Goal: Entertainment & Leisure: Consume media (video, audio)

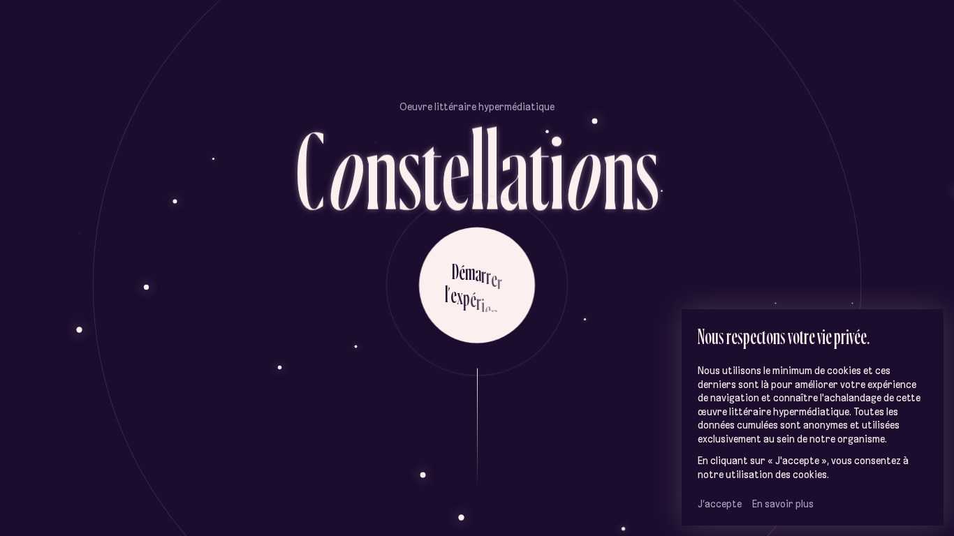
click at [716, 509] on span "J’accepte" at bounding box center [719, 504] width 44 height 13
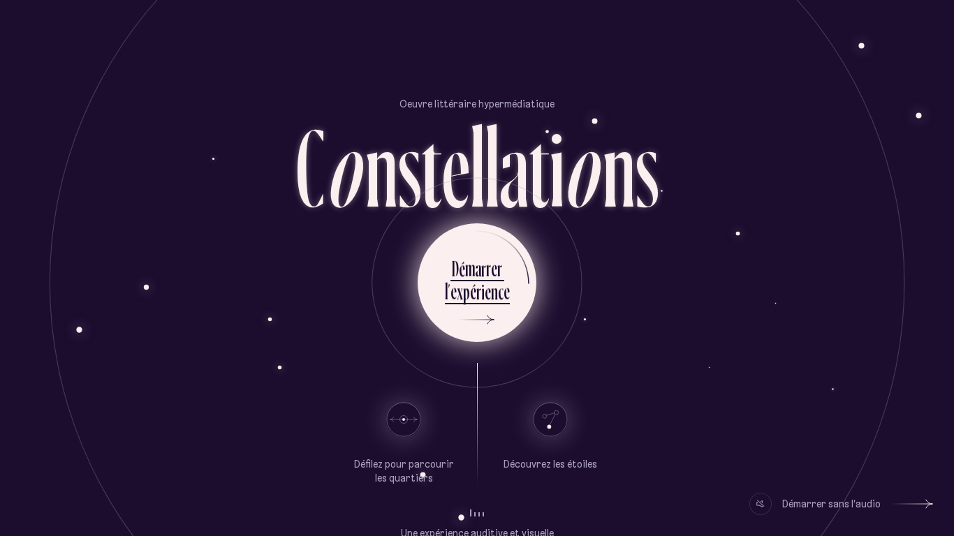
click at [503, 312] on li "D é m a r r e r l ’ e x p é r i e n c e" at bounding box center [477, 282] width 65 height 77
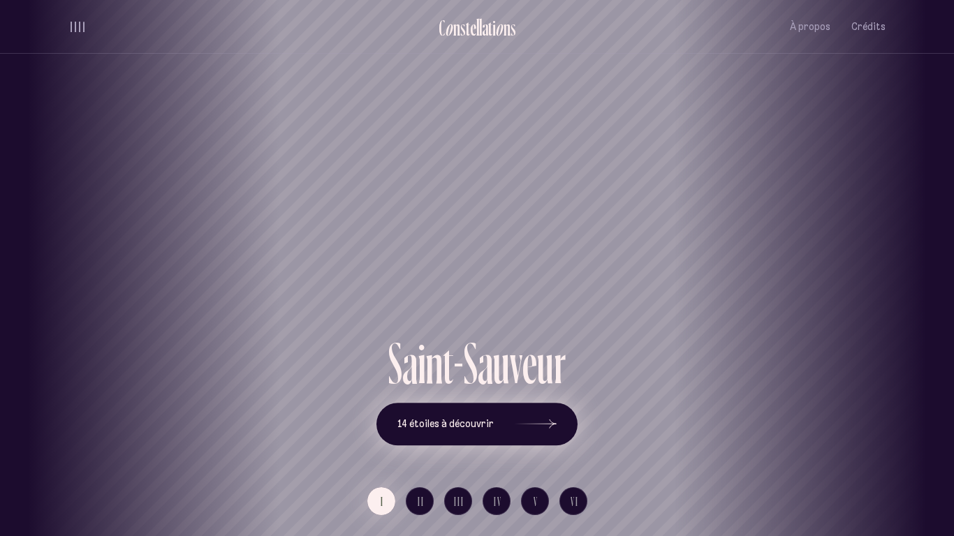
click at [535, 415] on icon at bounding box center [536, 424] width 42 height 105
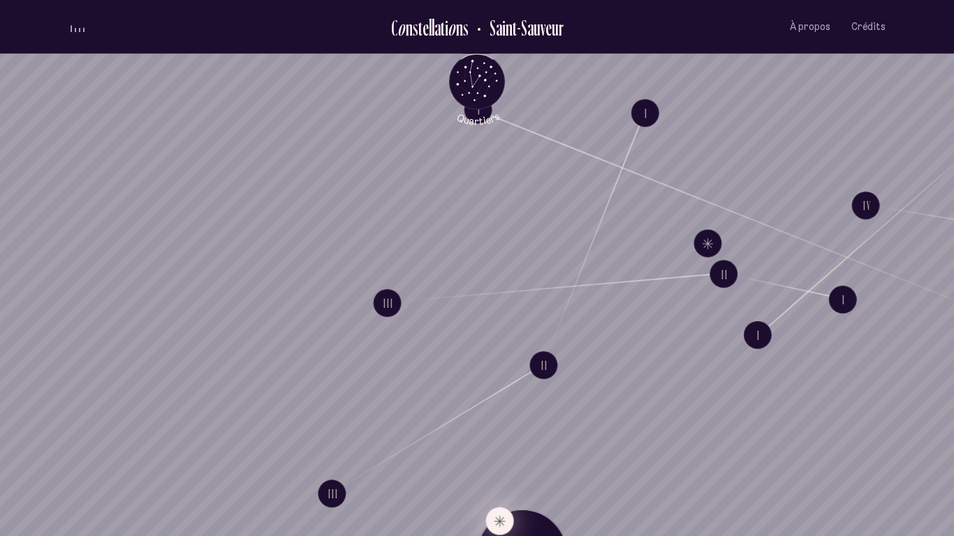
click at [503, 521] on button "Explore Étoile solitaire IV" at bounding box center [500, 521] width 28 height 28
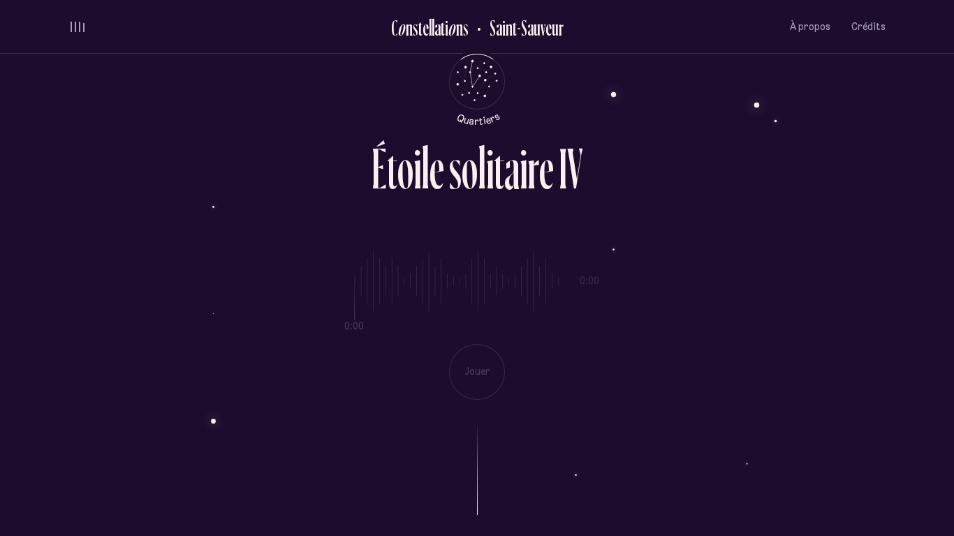
click at [488, 386] on div "0:00 0:00 Jouer" at bounding box center [476, 314] width 817 height 171
click at [353, 283] on div "0:00 3:49 Jouer" at bounding box center [476, 314] width 817 height 171
drag, startPoint x: 355, startPoint y: 284, endPoint x: 469, endPoint y: 277, distance: 114.7
click at [469, 277] on input "range" at bounding box center [457, 281] width 205 height 105
drag, startPoint x: 473, startPoint y: 290, endPoint x: 307, endPoint y: 256, distance: 169.0
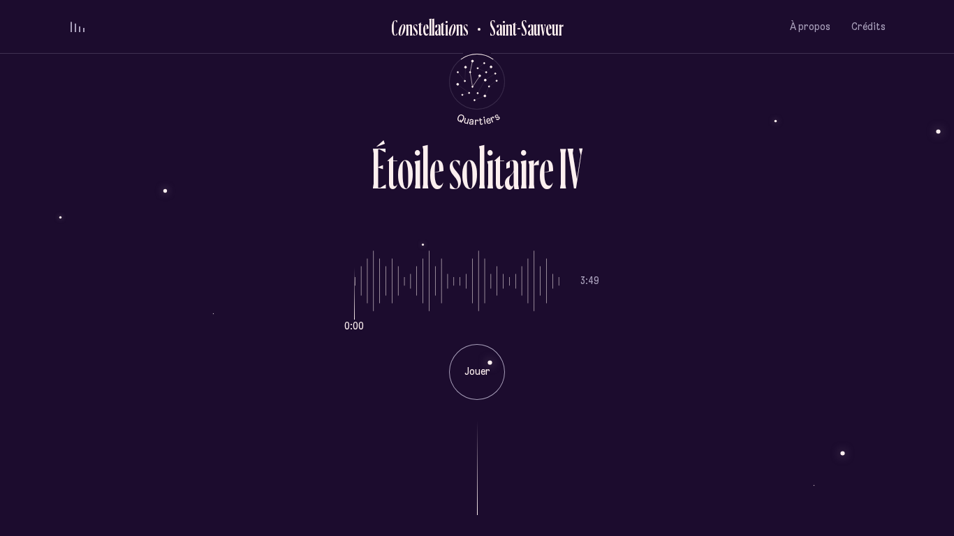
type input "*"
click at [355, 256] on input "range" at bounding box center [457, 281] width 205 height 105
click at [478, 363] on div "Jouer" at bounding box center [477, 372] width 56 height 56
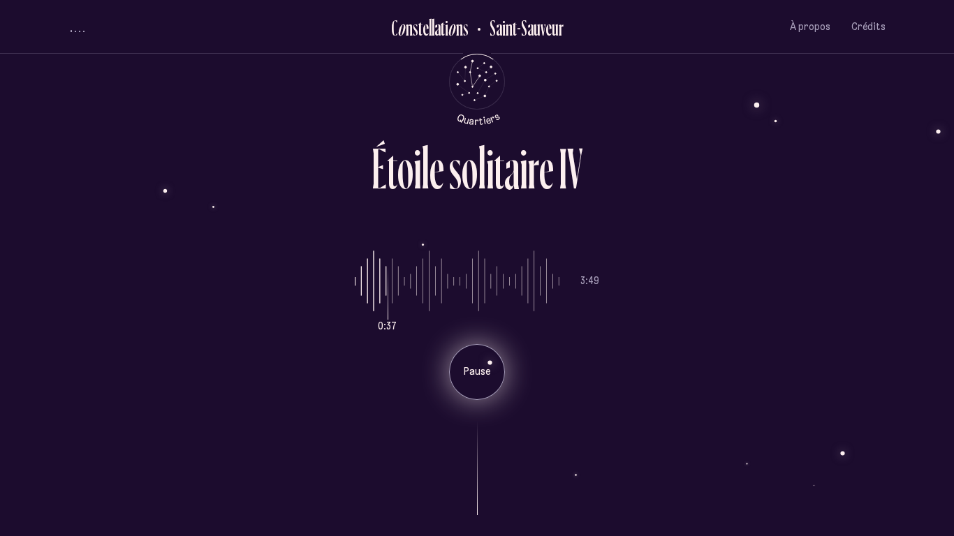
click at [491, 374] on p "Pause" at bounding box center [476, 372] width 35 height 14
click at [489, 375] on p "Jouer" at bounding box center [476, 372] width 35 height 14
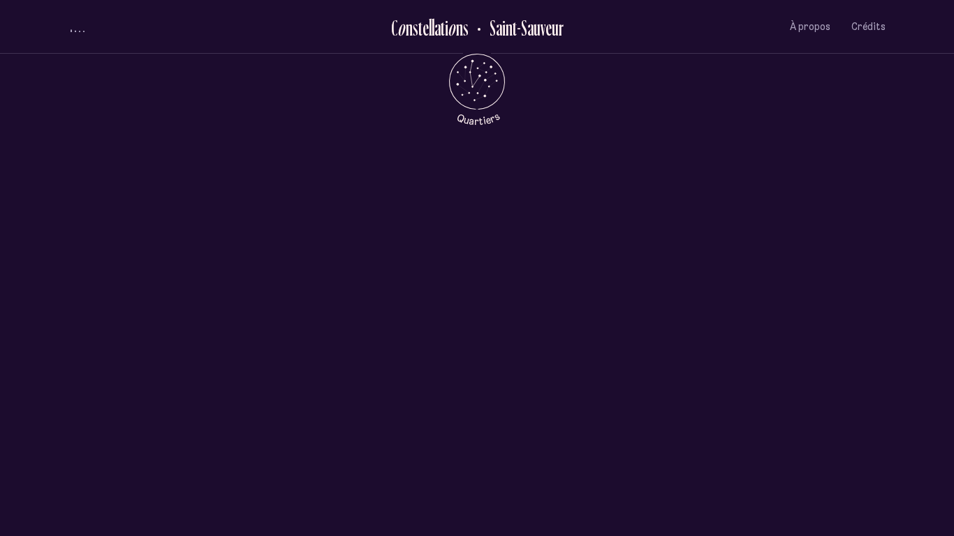
scroll to position [670, 0]
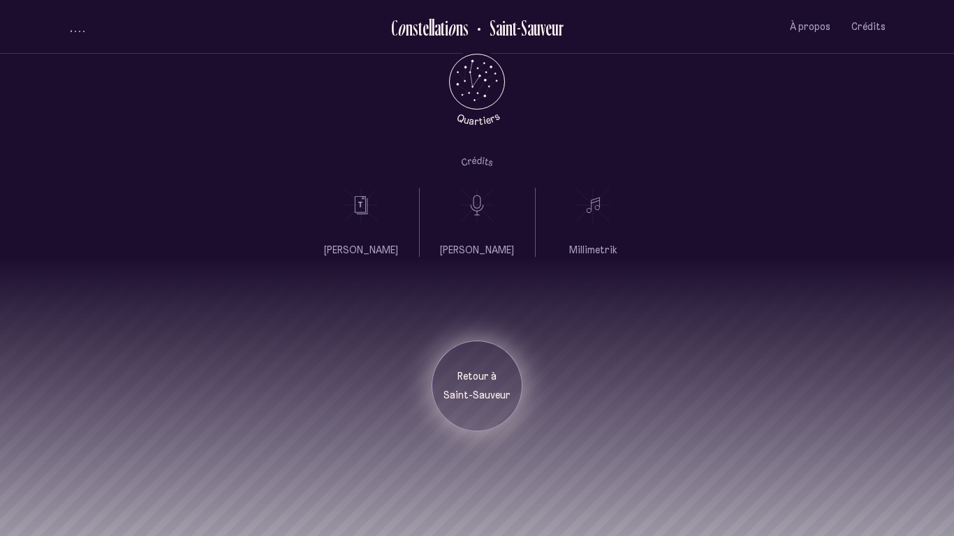
click at [493, 392] on p "Saint-Sauveur" at bounding box center [477, 396] width 70 height 14
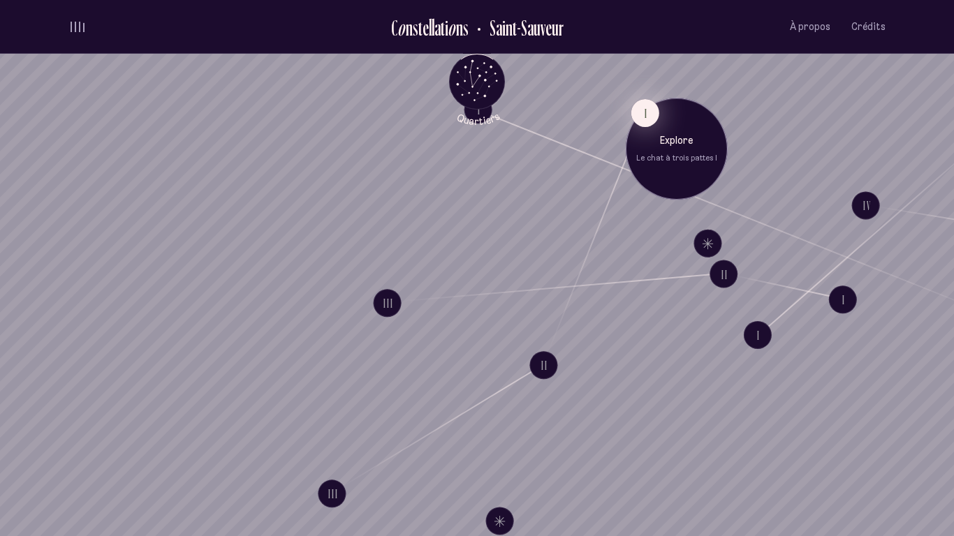
click at [641, 116] on button "I" at bounding box center [645, 113] width 28 height 28
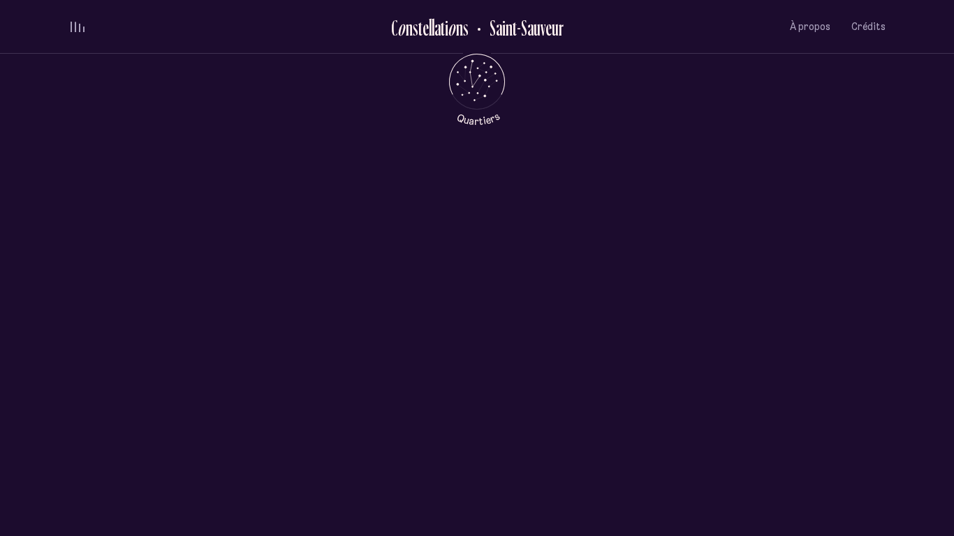
scroll to position [677, 0]
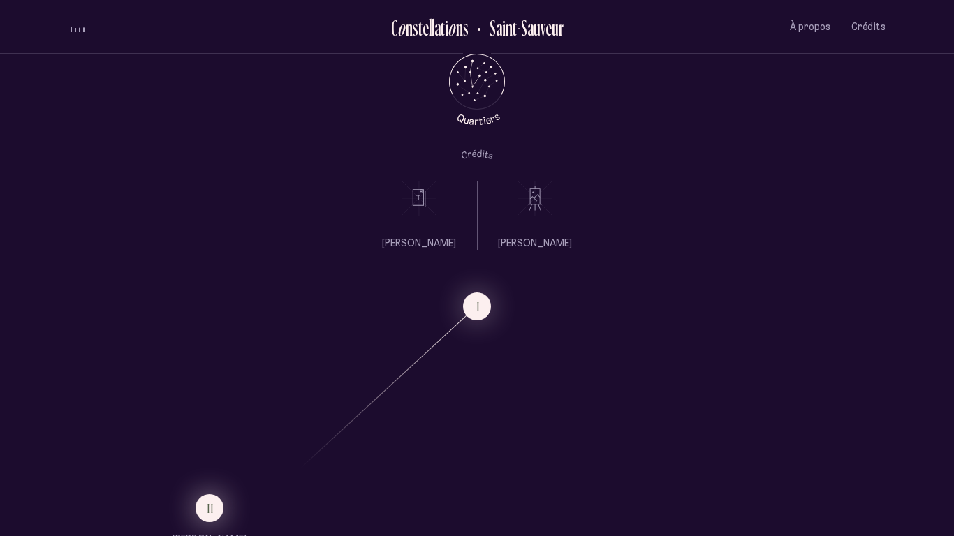
click at [213, 512] on span "II" at bounding box center [210, 509] width 7 height 12
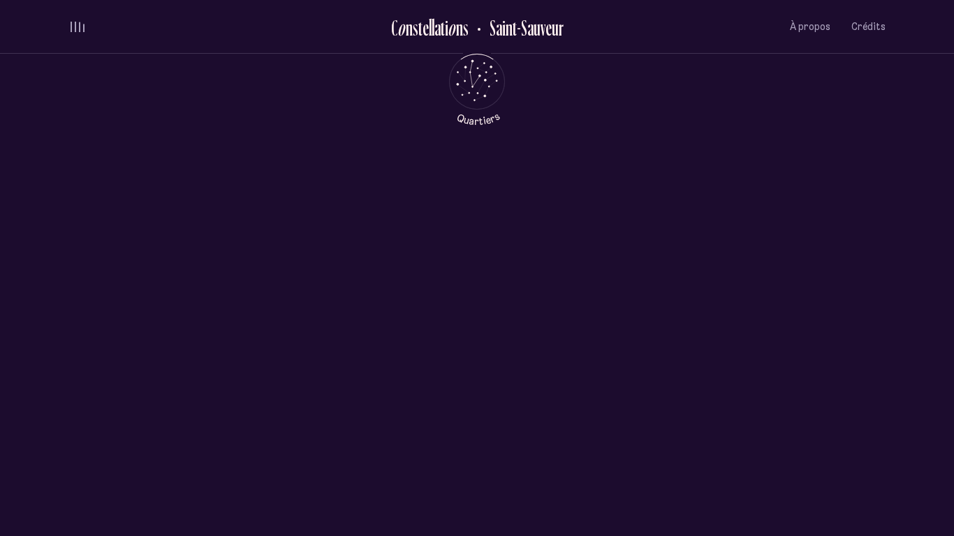
scroll to position [0, 0]
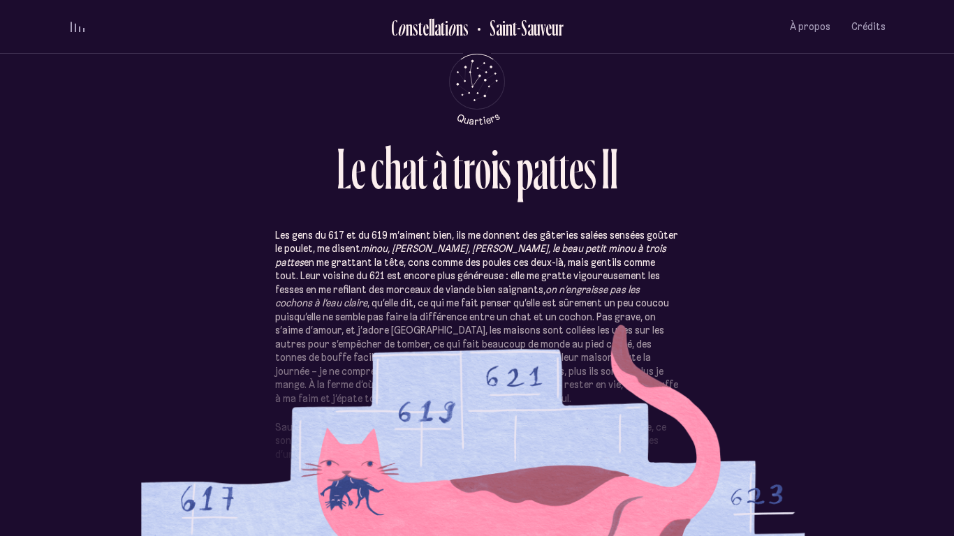
click at [838, 148] on div "L e c h a t à t r o i s p a t t e s I I" at bounding box center [476, 163] width 817 height 47
click at [521, 382] on p "Les gens du 617 et du 619 m’aiment bien, ils me donnent des gâteries salées sen…" at bounding box center [477, 317] width 404 height 177
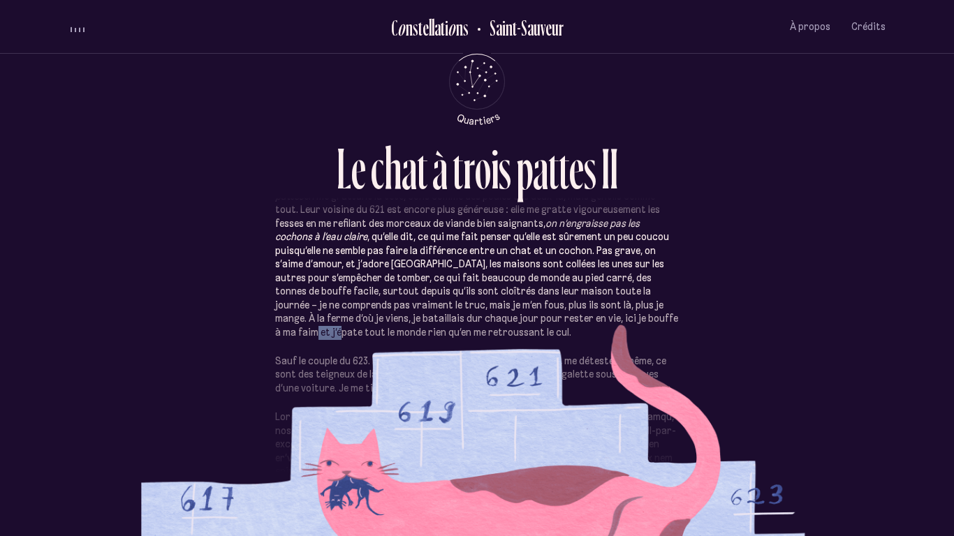
scroll to position [61, 0]
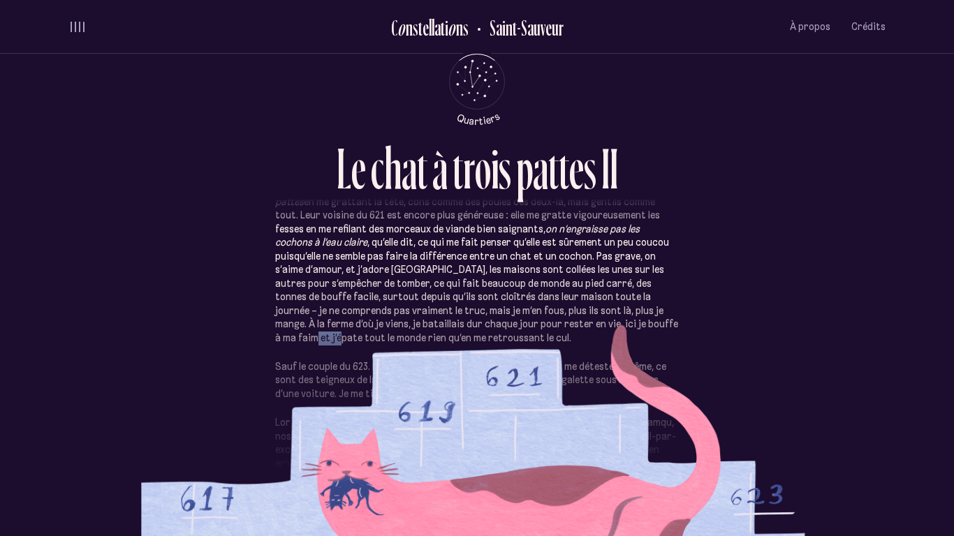
click at [713, 272] on div "Les gens du 617 et du 619 m’aiment bien, ils me donnent des gâteries salées sen…" at bounding box center [476, 351] width 817 height 328
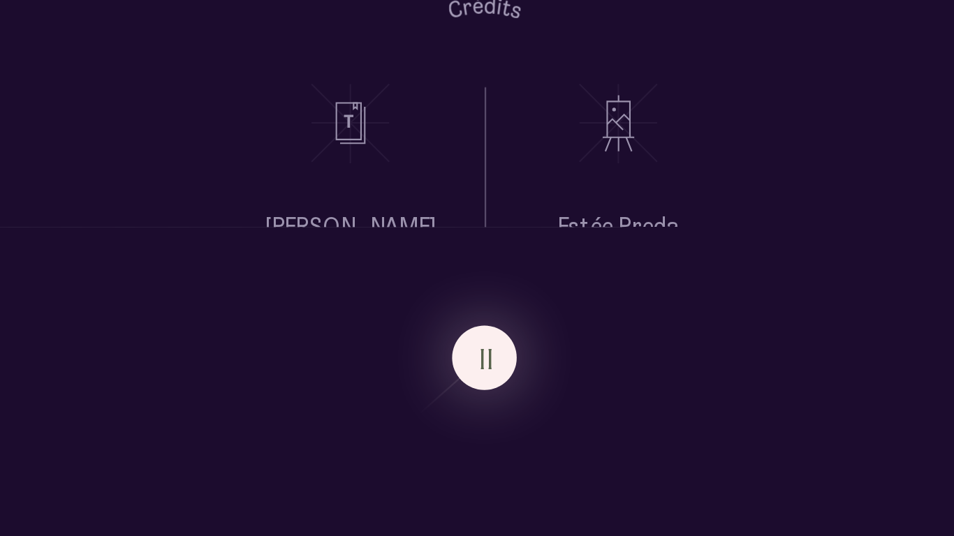
scroll to position [0, 0]
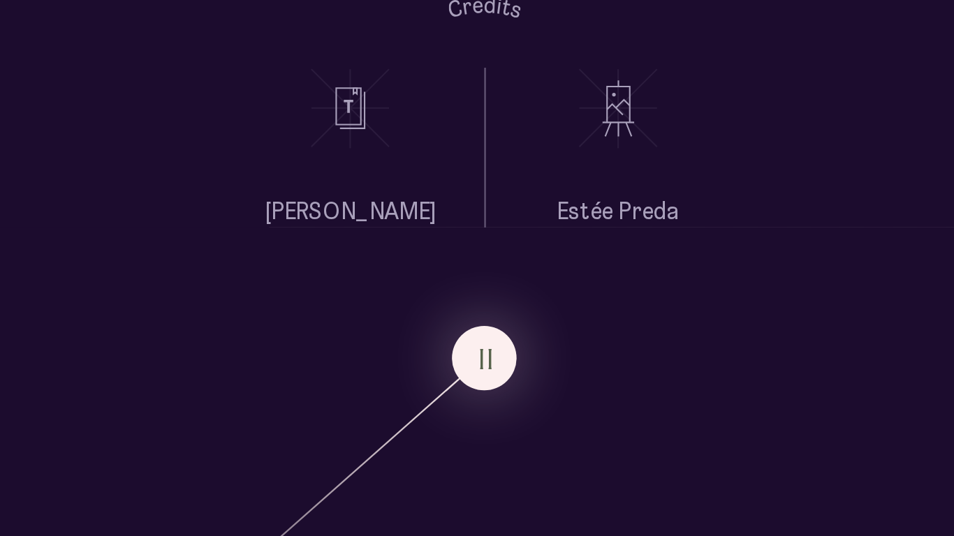
click at [553, 234] on ul "Estée Preda" at bounding box center [534, 216] width 53 height 70
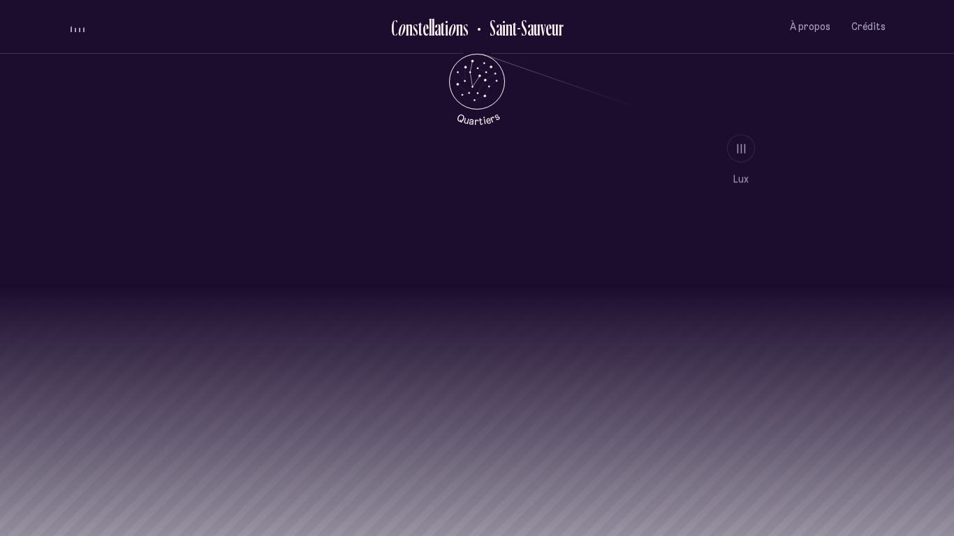
scroll to position [1377, 0]
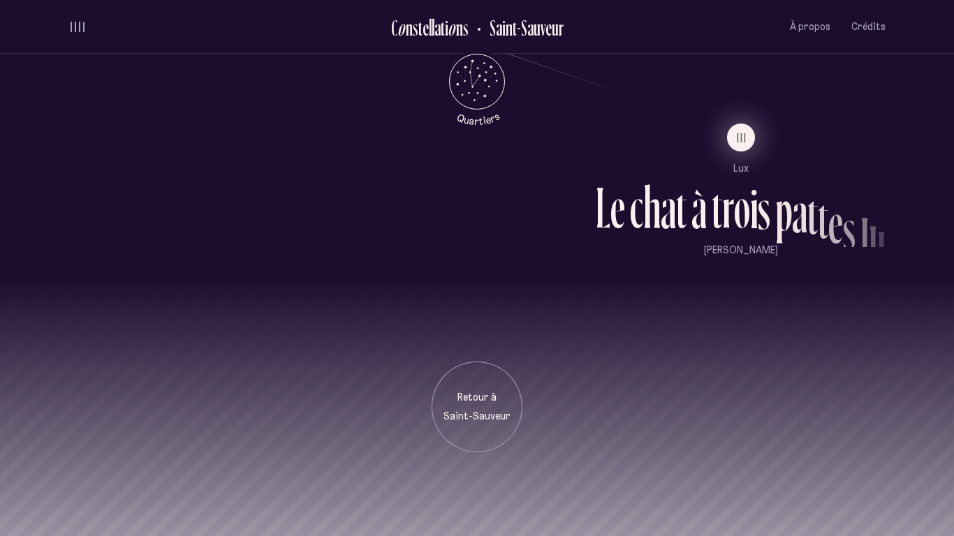
click at [743, 149] on button "III" at bounding box center [741, 138] width 28 height 28
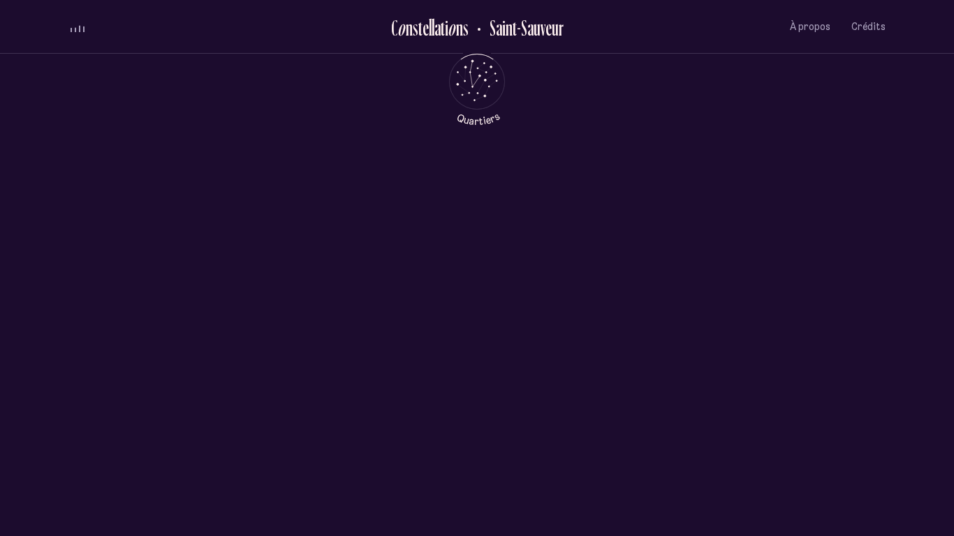
scroll to position [0, 0]
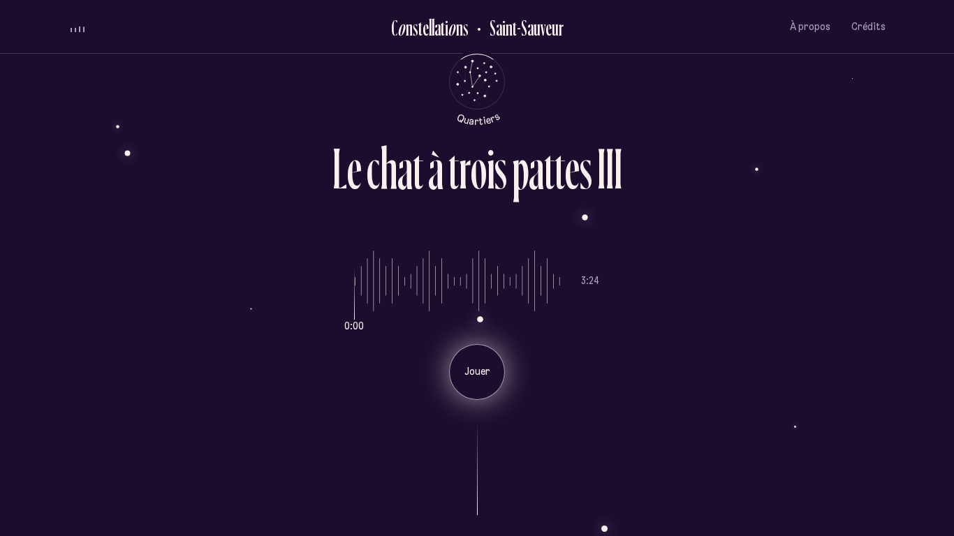
click at [500, 376] on div "Jouer" at bounding box center [477, 372] width 56 height 56
click at [500, 376] on div "Pause" at bounding box center [477, 372] width 56 height 56
click at [497, 378] on div "Jouer" at bounding box center [477, 372] width 56 height 56
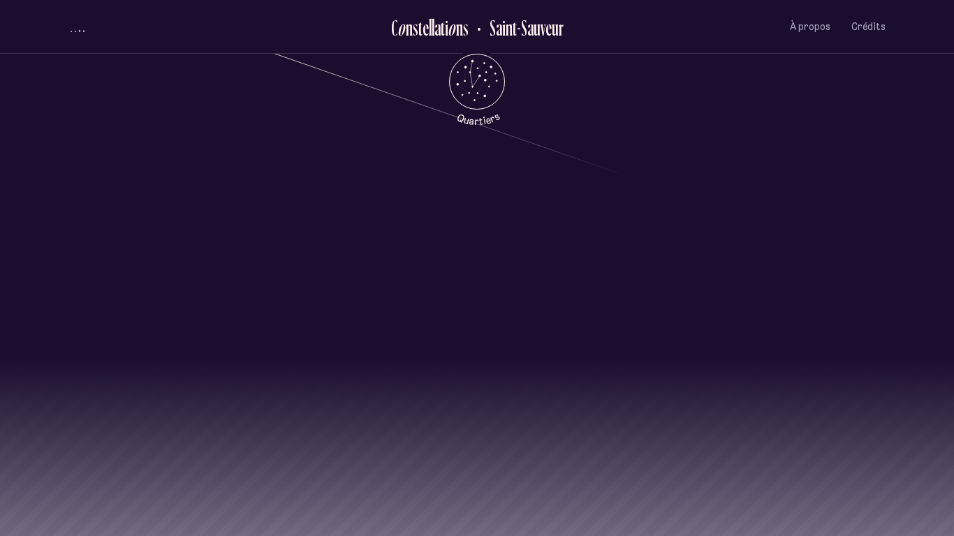
scroll to position [1297, 0]
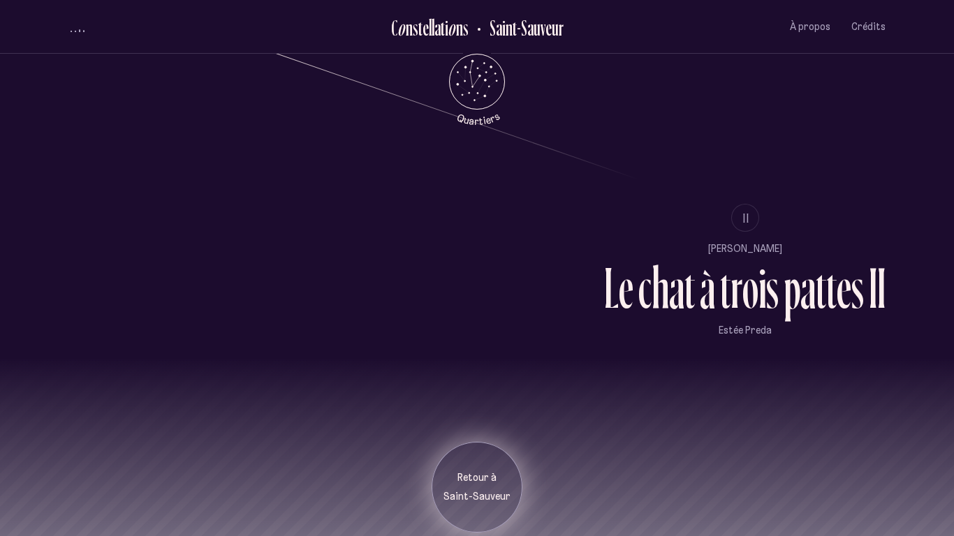
click at [454, 491] on p "Saint-Sauveur" at bounding box center [477, 497] width 70 height 14
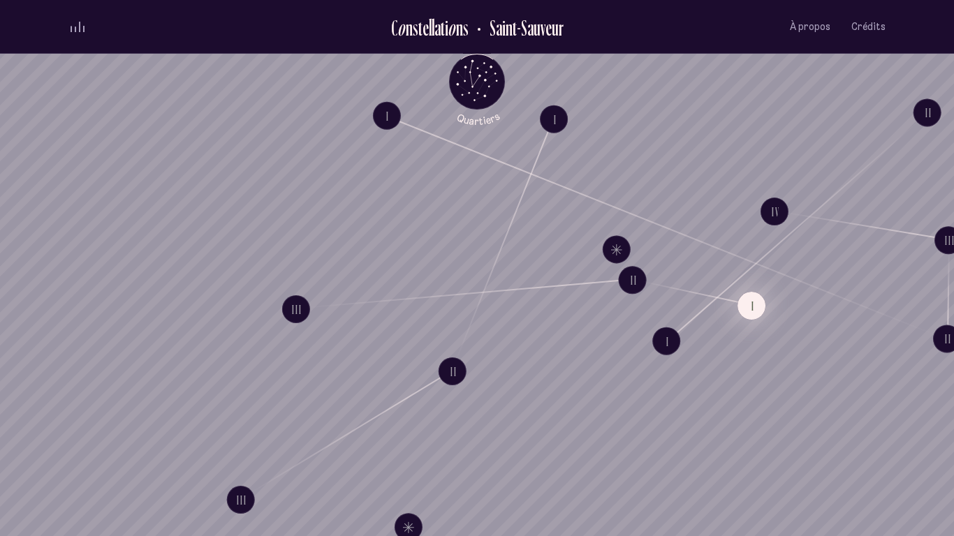
click at [754, 311] on button "I" at bounding box center [751, 306] width 28 height 28
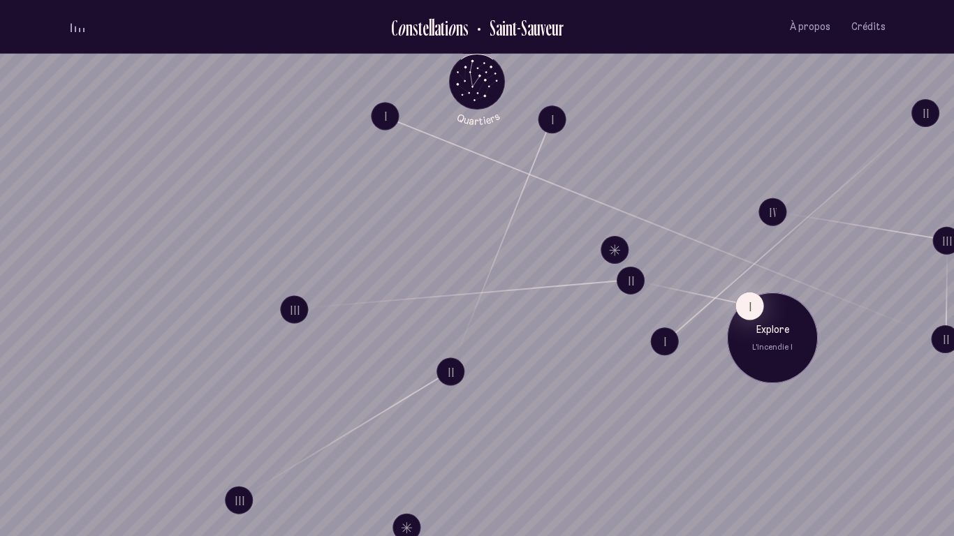
click at [775, 338] on div "Explore L'incendie I" at bounding box center [772, 338] width 70 height 30
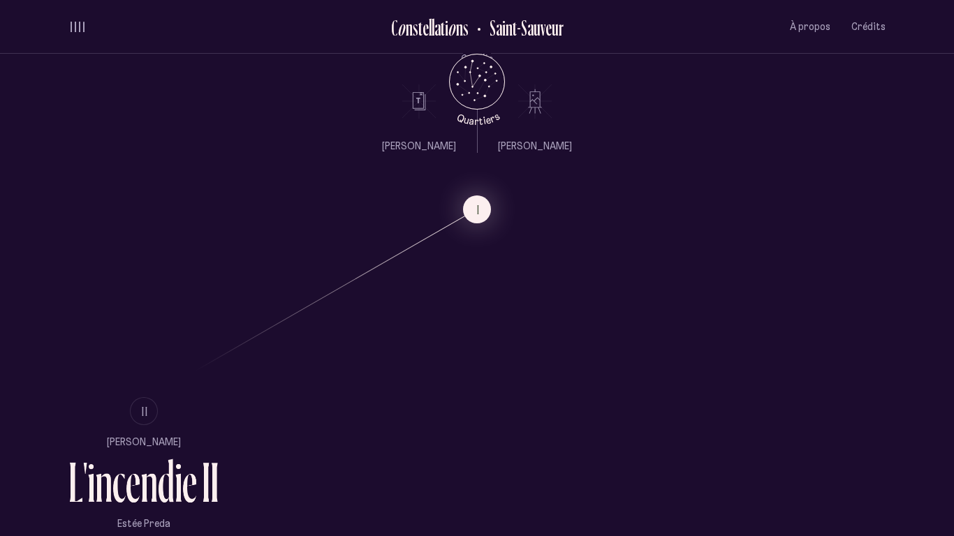
scroll to position [813, 0]
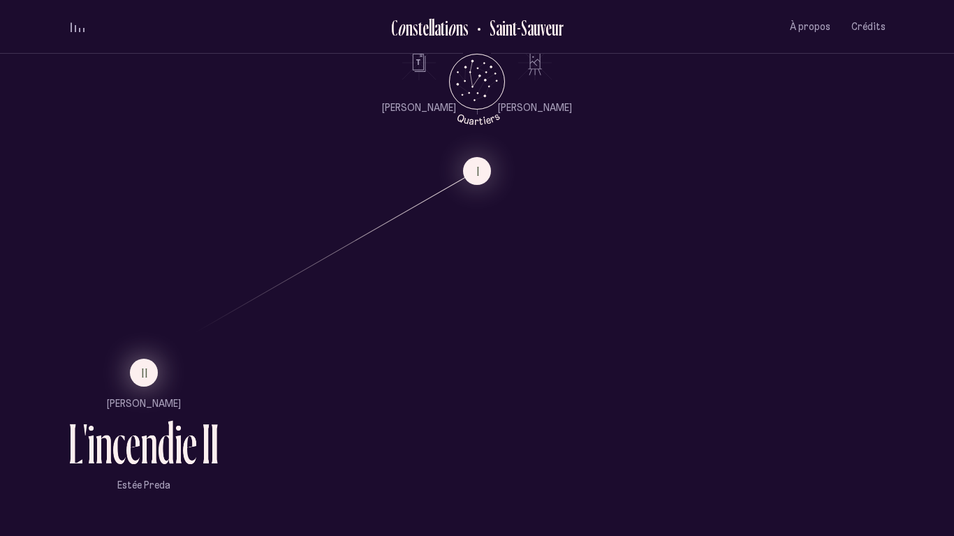
click at [146, 371] on span "II" at bounding box center [145, 373] width 7 height 12
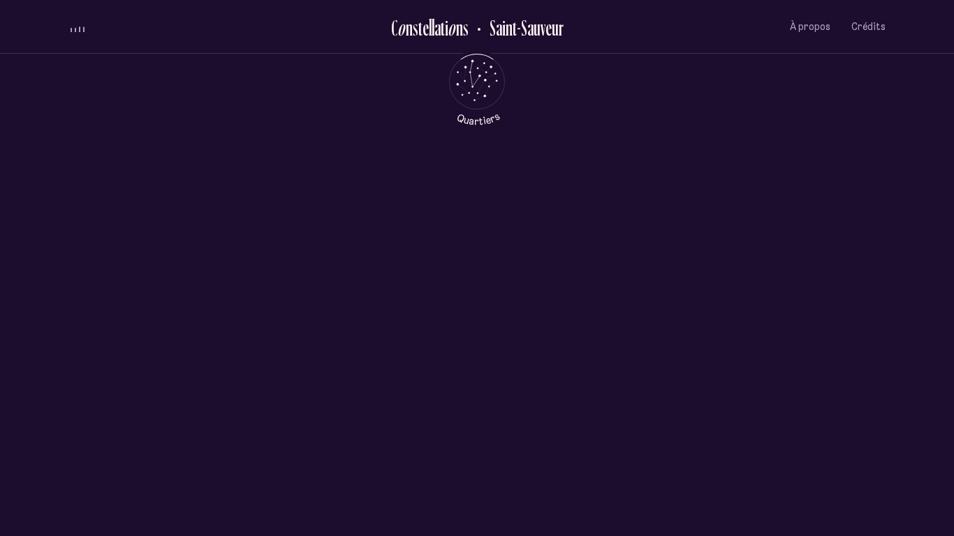
scroll to position [0, 0]
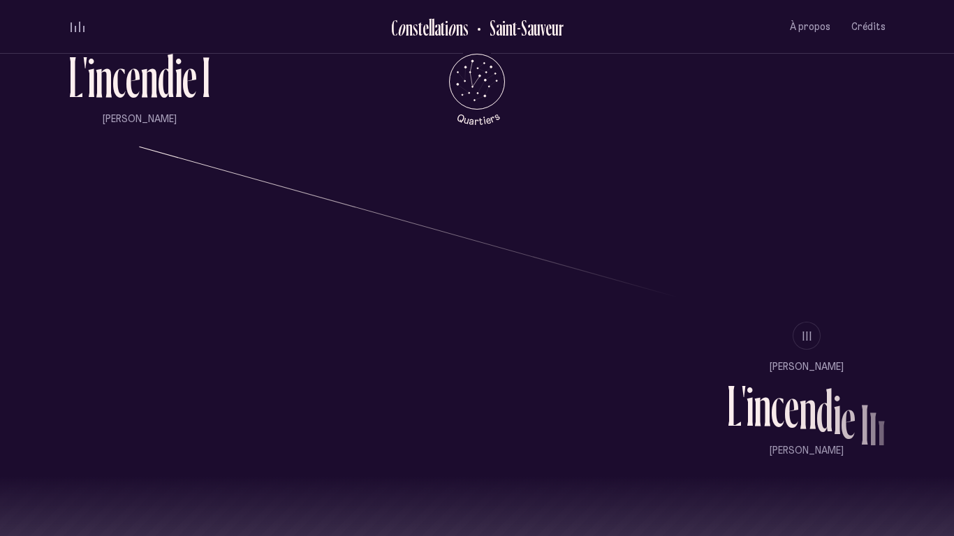
scroll to position [1185, 0]
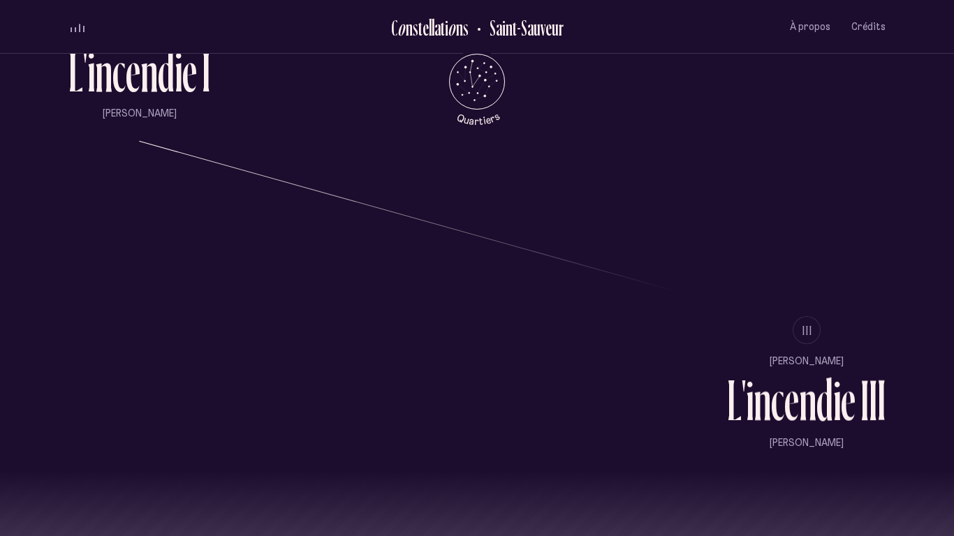
click at [813, 343] on li "III" at bounding box center [806, 330] width 158 height 28
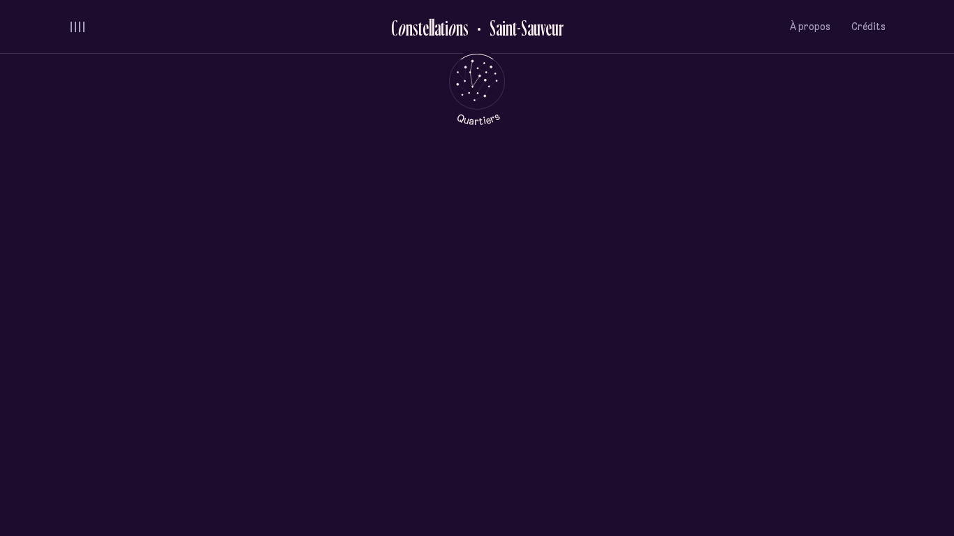
scroll to position [0, 0]
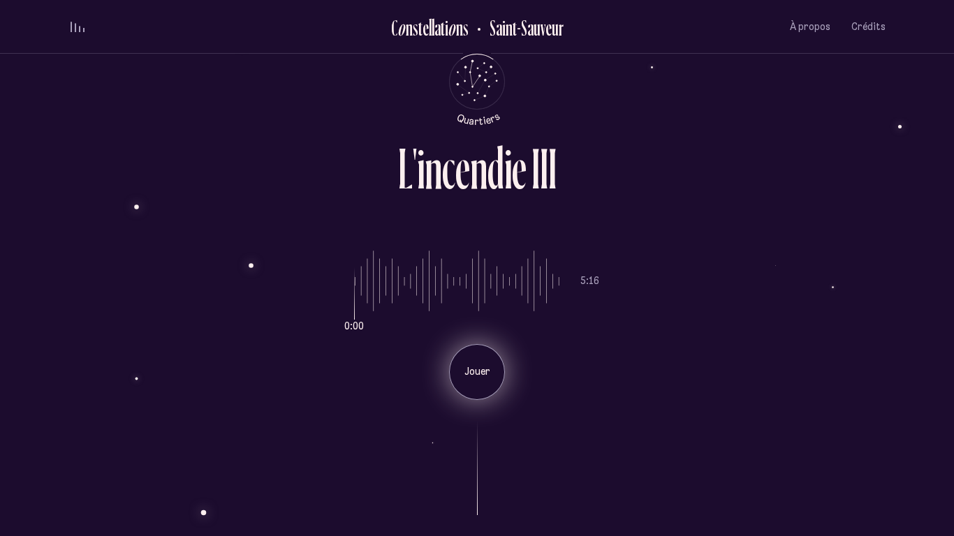
click at [475, 373] on p "Jouer" at bounding box center [476, 372] width 35 height 14
click at [473, 360] on div "Pause" at bounding box center [477, 372] width 56 height 56
click at [473, 360] on div "Jouer" at bounding box center [477, 372] width 56 height 56
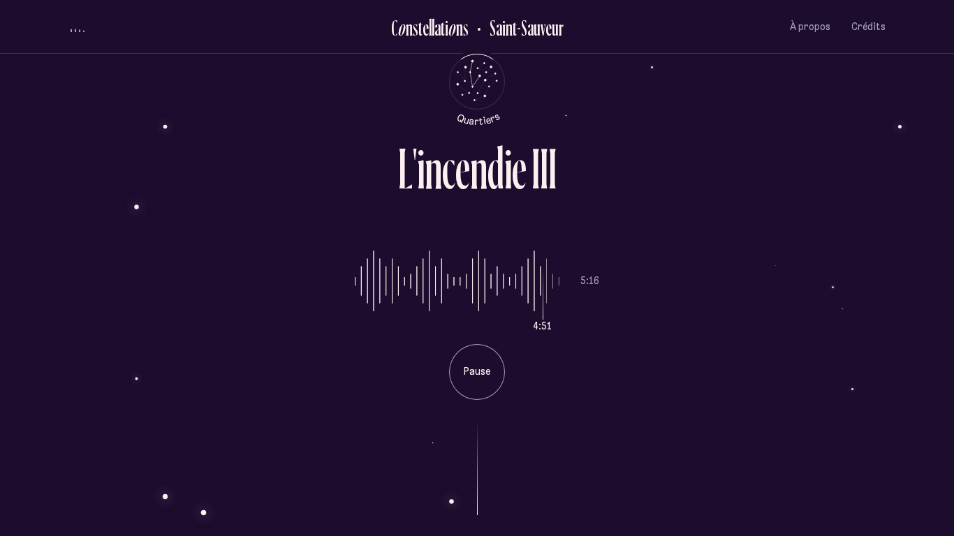
click at [552, 280] on input "range" at bounding box center [457, 281] width 205 height 105
drag, startPoint x: 551, startPoint y: 281, endPoint x: 540, endPoint y: 287, distance: 12.8
type input "***"
click at [540, 287] on input "range" at bounding box center [457, 281] width 205 height 105
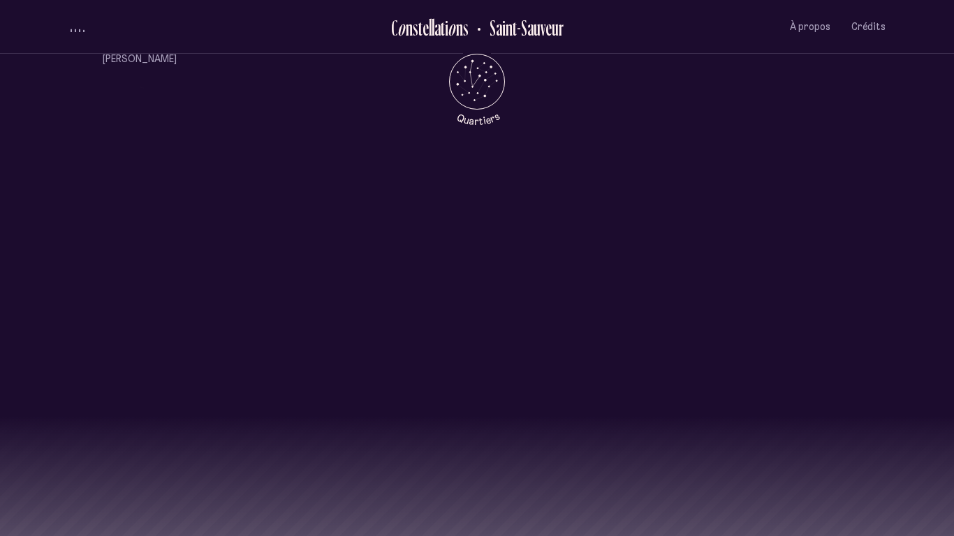
scroll to position [1387, 0]
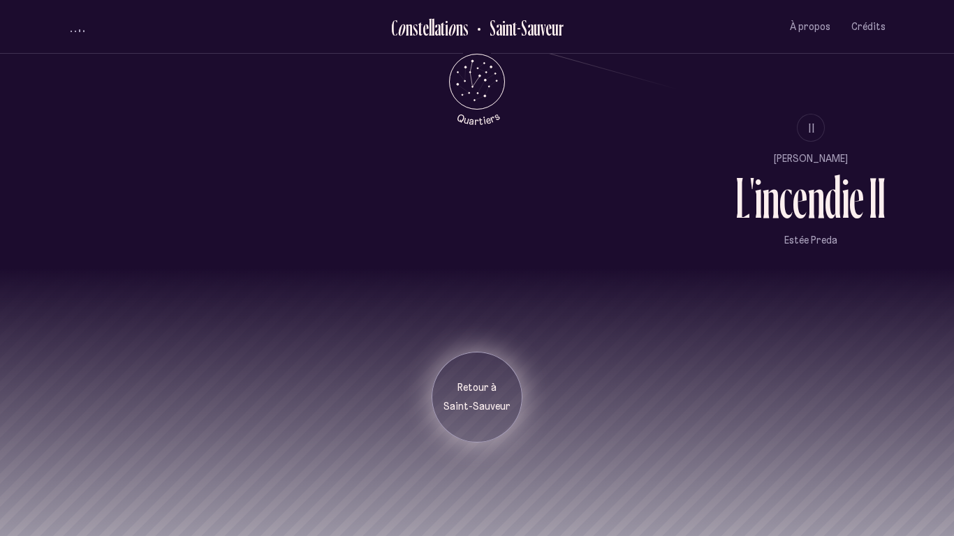
click at [464, 398] on div "Retour à [GEOGRAPHIC_DATA]" at bounding box center [477, 397] width 70 height 33
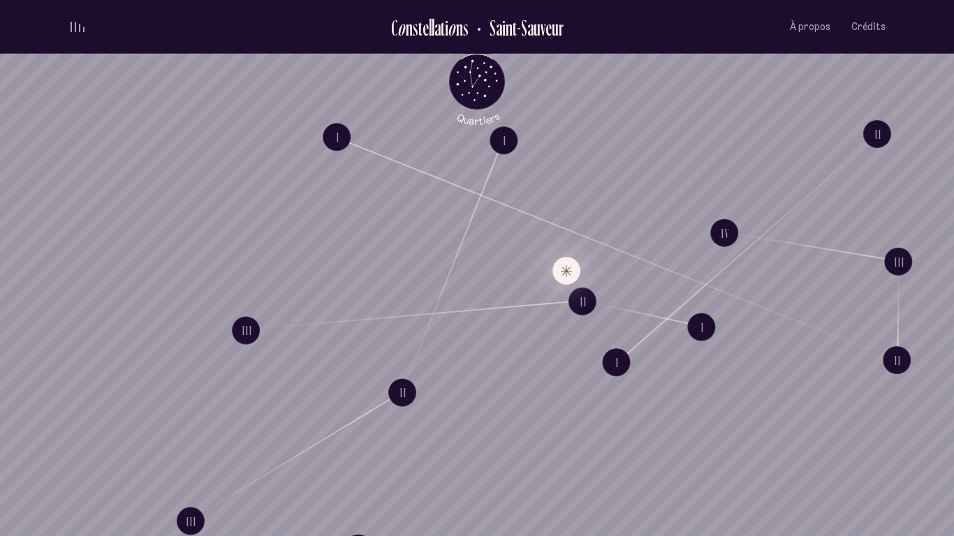
click at [565, 267] on button "Explore Étoile solitaire III" at bounding box center [566, 271] width 28 height 28
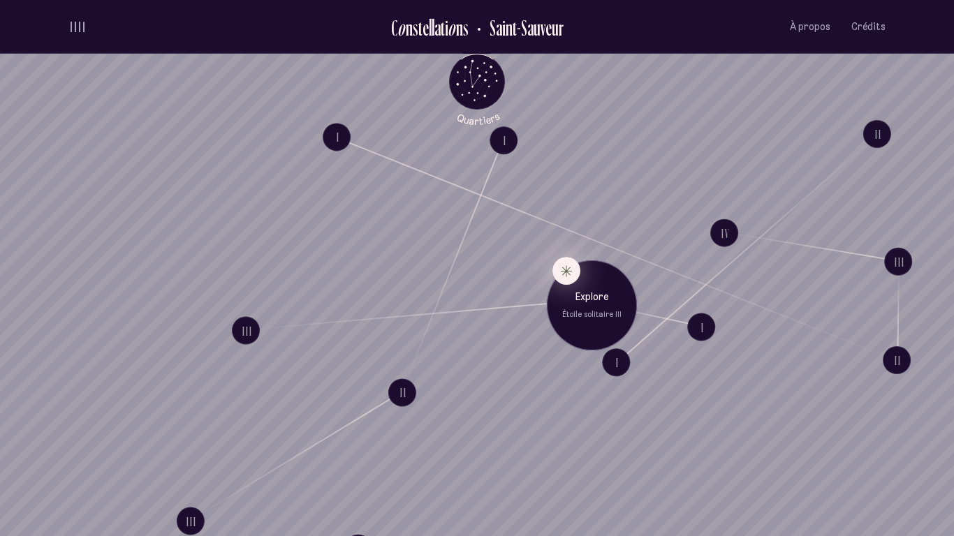
click at [564, 270] on button "Explore Étoile solitaire III" at bounding box center [566, 271] width 28 height 28
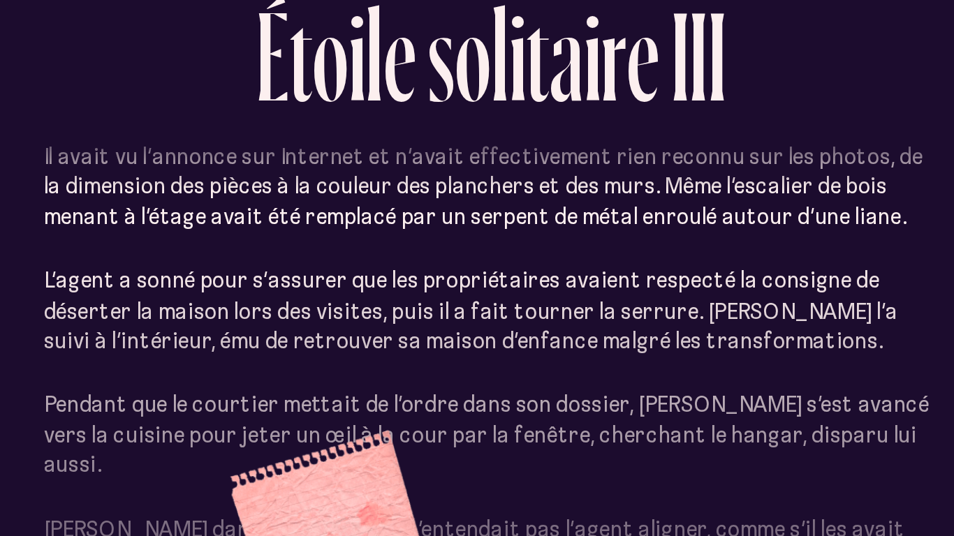
scroll to position [98, 0]
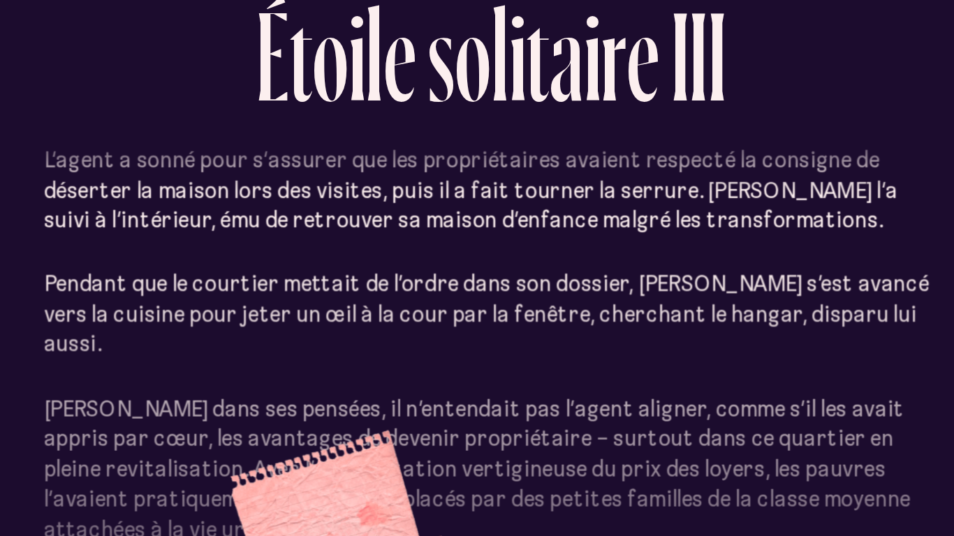
click at [649, 344] on p "[PERSON_NAME] dans ses pensées, il n’entendait pas l’agent aligner, comme s’il …" at bounding box center [477, 355] width 404 height 68
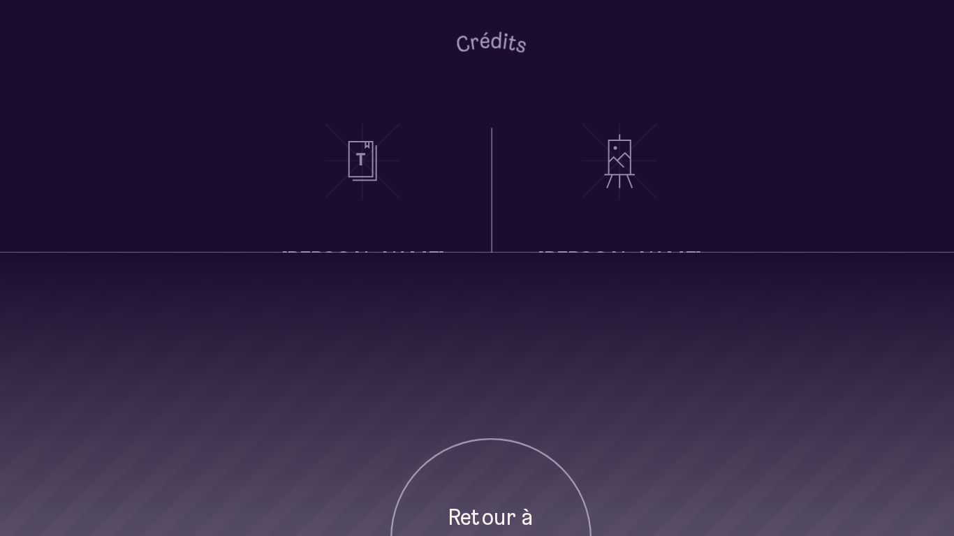
scroll to position [0, 0]
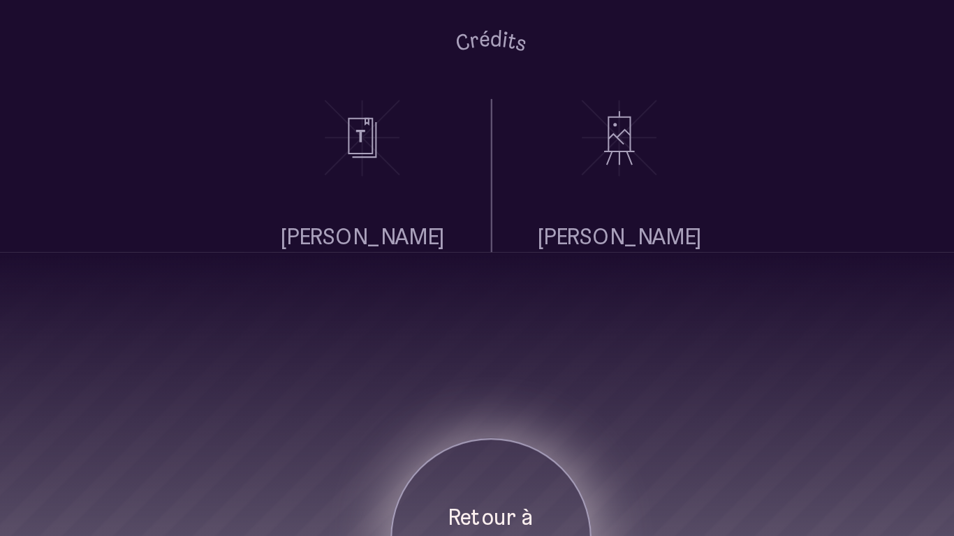
click at [503, 372] on p "Retour à" at bounding box center [477, 377] width 70 height 14
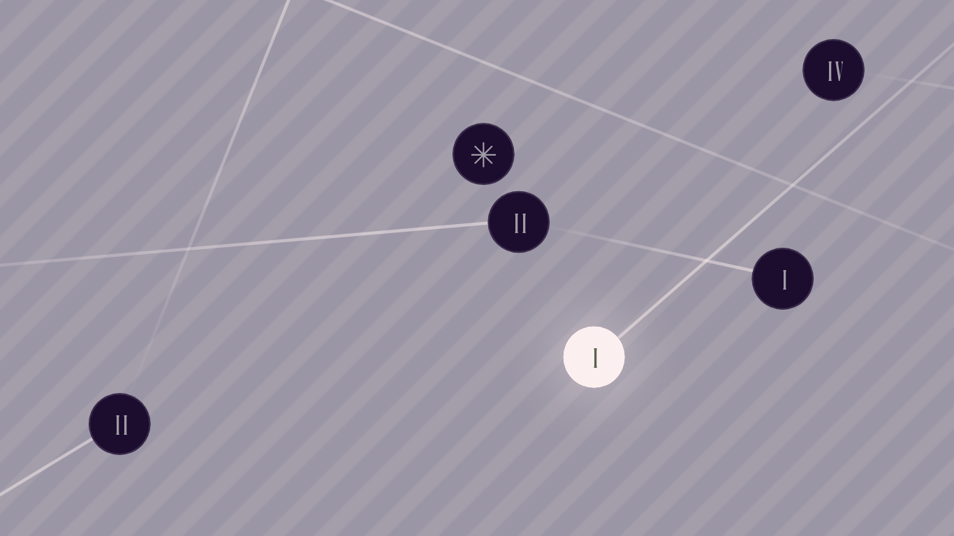
click at [525, 409] on button "I" at bounding box center [524, 411] width 28 height 28
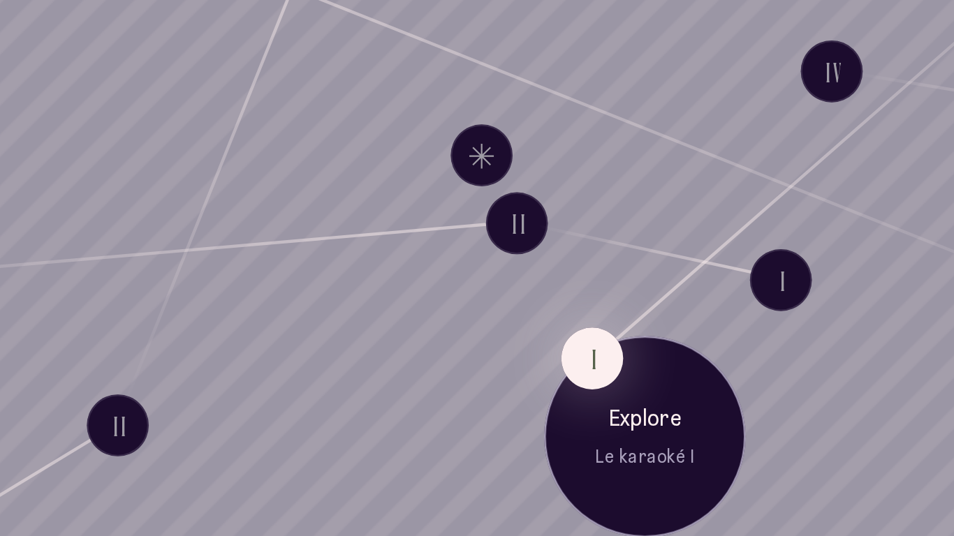
click at [560, 460] on p "Le karaoké I" at bounding box center [547, 456] width 70 height 11
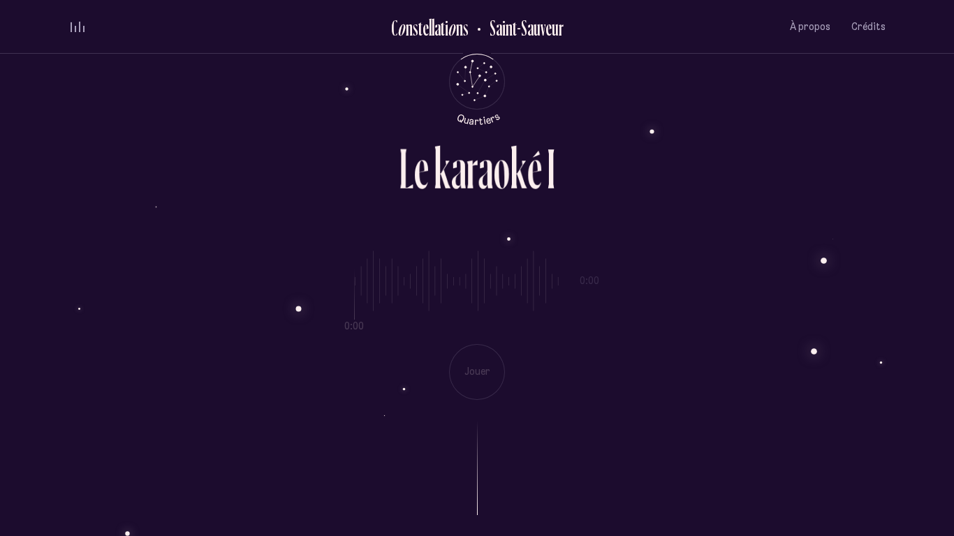
click at [492, 392] on div "0:00 0:00 Jouer" at bounding box center [476, 314] width 817 height 171
click at [478, 366] on p "Jouer" at bounding box center [476, 372] width 35 height 14
